Goal: Information Seeking & Learning: Learn about a topic

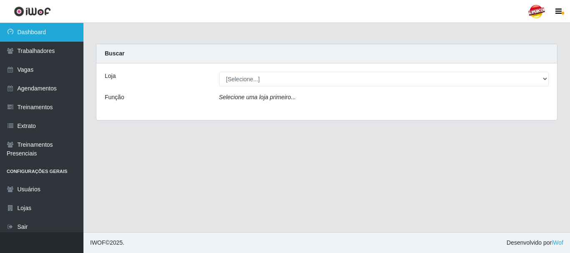
click at [65, 38] on link "Dashboard" at bounding box center [41, 32] width 83 height 19
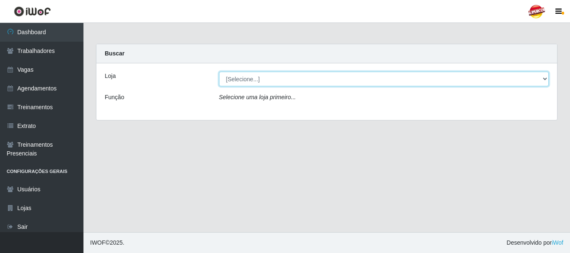
click at [227, 81] on select "[Selecione...] Supercop - [GEOGRAPHIC_DATA]" at bounding box center [384, 79] width 330 height 15
select select "522"
click at [219, 72] on select "[Selecione...] Supercop - [GEOGRAPHIC_DATA]" at bounding box center [384, 79] width 330 height 15
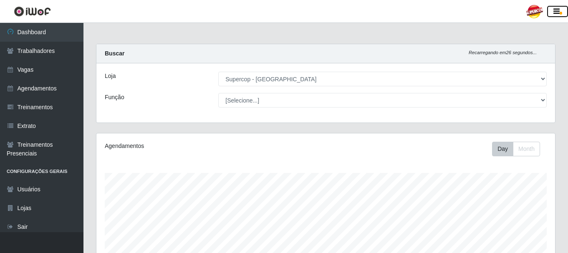
click at [561, 14] on span "button" at bounding box center [561, 13] width 3 height 3
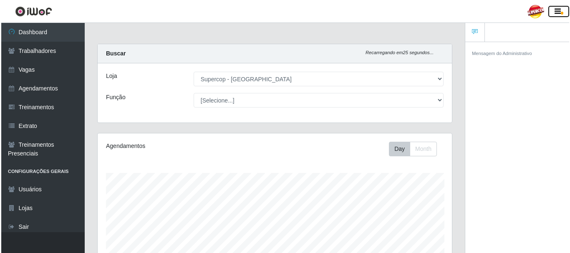
scroll to position [417071, 416890]
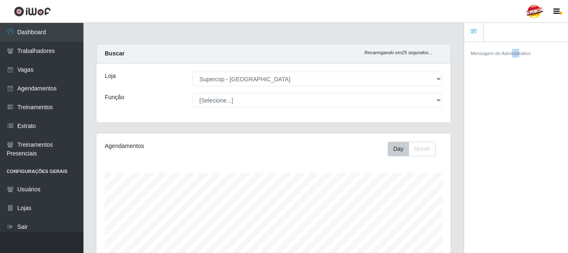
drag, startPoint x: 514, startPoint y: 43, endPoint x: 524, endPoint y: 94, distance: 52.0
click at [524, 94] on div "Mensagem do Administrativo" at bounding box center [516, 149] width 104 height 214
click at [471, 37] on link at bounding box center [474, 32] width 20 height 19
click at [473, 31] on icon at bounding box center [474, 32] width 6 height 6
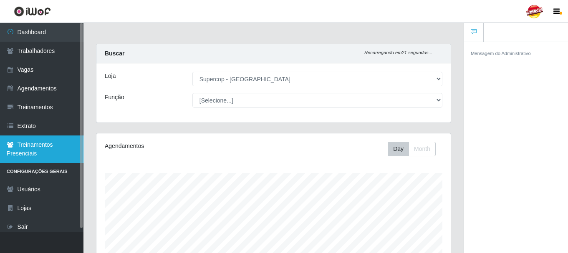
click at [36, 146] on link "Treinamentos Presenciais" at bounding box center [41, 150] width 83 height 28
